Goal: Navigation & Orientation: Find specific page/section

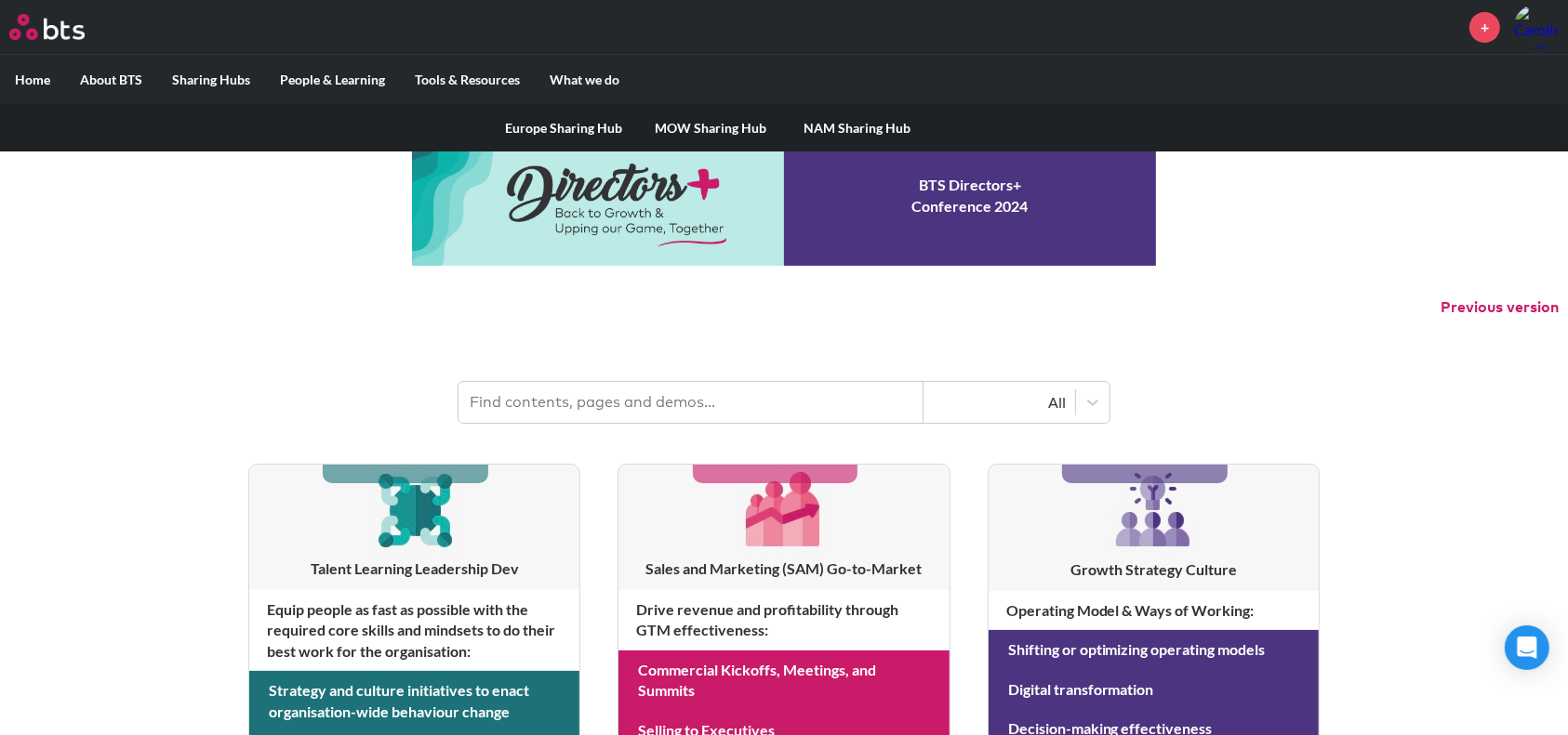
click at [201, 81] on label "Sharing Hubs" at bounding box center [210, 79] width 108 height 49
click at [0, 0] on input "Sharing Hubs" at bounding box center [0, 0] width 0 height 0
